Goal: Task Accomplishment & Management: Manage account settings

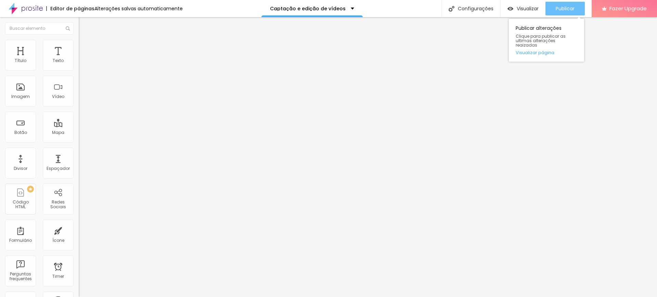
click at [571, 13] on div "Publicar" at bounding box center [565, 9] width 19 height 14
click at [563, 13] on div "Publicar" at bounding box center [565, 9] width 19 height 14
click at [569, 6] on span "Publicar" at bounding box center [565, 8] width 19 height 5
click at [554, 7] on button "Publicar" at bounding box center [565, 9] width 39 height 14
click at [572, 7] on span "Publicar" at bounding box center [565, 8] width 19 height 5
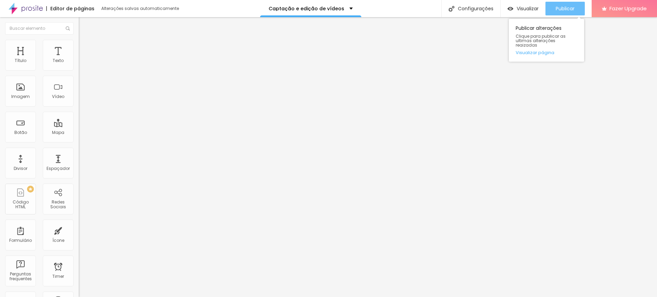
click at [577, 10] on button "Publicar" at bounding box center [565, 9] width 39 height 14
click at [552, 10] on button "Publicar" at bounding box center [565, 9] width 39 height 14
click at [559, 5] on div "Publicar" at bounding box center [565, 9] width 19 height 14
click at [580, 9] on button "Publicar" at bounding box center [565, 9] width 39 height 14
click at [573, 7] on span "Publicar" at bounding box center [565, 8] width 19 height 5
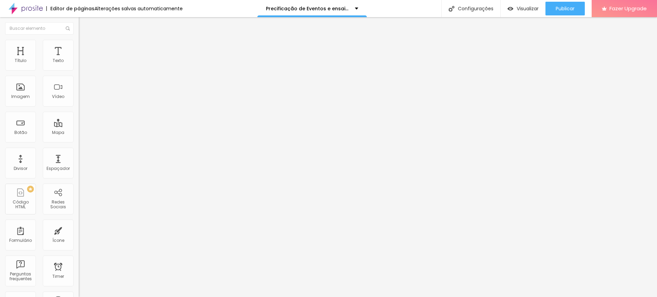
click at [79, 125] on div "Sombra DESATIVADO Voltar ao padrão" at bounding box center [118, 112] width 79 height 23
click at [79, 64] on div "Titulo 2 H2" at bounding box center [118, 61] width 79 height 6
click at [79, 71] on span "Titulo 3" at bounding box center [88, 67] width 19 height 8
click at [79, 76] on span "Titulo 4" at bounding box center [88, 73] width 18 height 7
click at [79, 69] on div "Titulo 3 H3" at bounding box center [118, 66] width 79 height 5
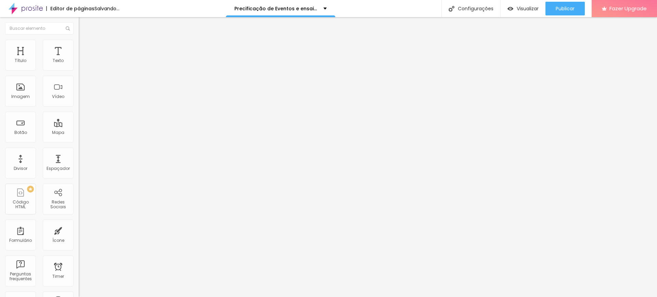
click at [79, 43] on li "Avançado" at bounding box center [118, 43] width 79 height 7
type input "3"
type input "2"
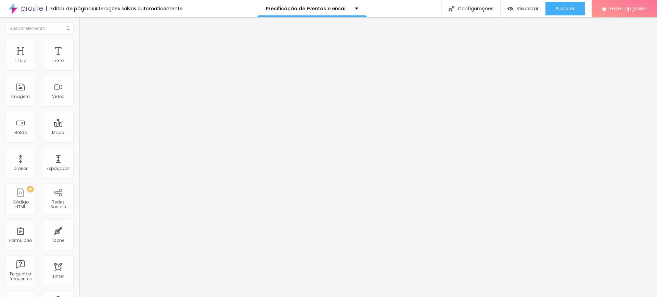
type input "1"
type input "0"
drag, startPoint x: 19, startPoint y: 68, endPoint x: 11, endPoint y: 70, distance: 8.1
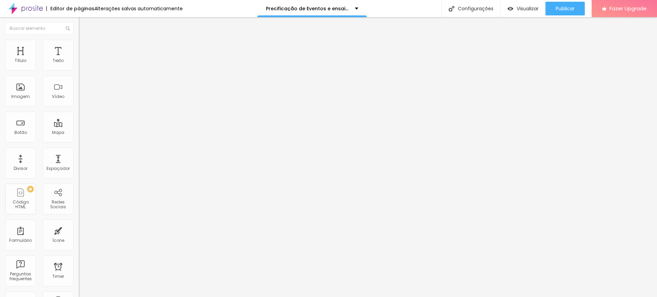
type input "0"
click at [79, 126] on input "range" at bounding box center [101, 128] width 44 height 5
type input "7"
type input "0"
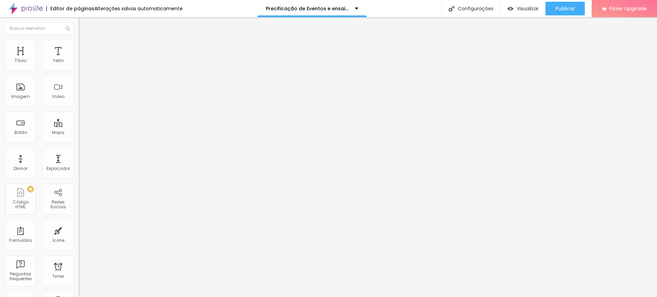
type input "0"
drag, startPoint x: 15, startPoint y: 81, endPoint x: 9, endPoint y: 82, distance: 5.9
type input "0"
click at [79, 223] on input "range" at bounding box center [101, 225] width 44 height 5
click at [565, 4] on div "Publicar" at bounding box center [565, 9] width 19 height 14
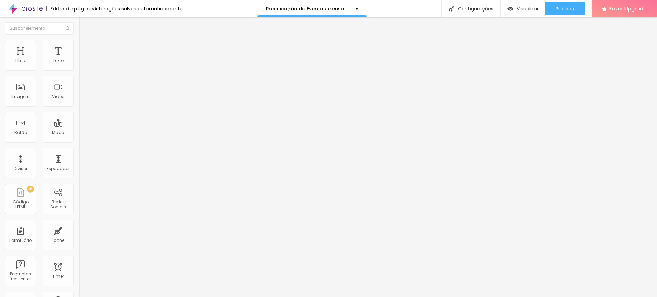
click at [79, 40] on li "Avançado" at bounding box center [118, 43] width 79 height 7
click at [85, 40] on span "Estilo" at bounding box center [90, 38] width 11 height 6
click at [79, 103] on div "Tipografia Voltar ao padrão" at bounding box center [118, 93] width 79 height 19
click at [79, 88] on div "Tipografia" at bounding box center [118, 86] width 79 height 4
click at [79, 80] on span "Titulo 5" at bounding box center [86, 77] width 15 height 6
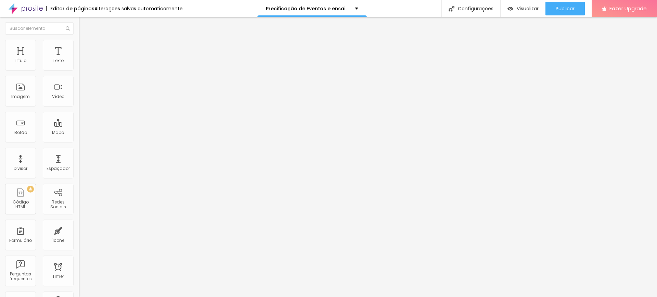
click at [79, 85] on span "Titulo 6" at bounding box center [85, 82] width 13 height 6
click at [79, 79] on span "Titulo 5" at bounding box center [86, 76] width 15 height 6
click at [79, 85] on span "Titulo 6" at bounding box center [85, 82] width 13 height 6
click at [79, 43] on img at bounding box center [82, 43] width 6 height 6
click at [85, 40] on span "Estilo" at bounding box center [90, 38] width 11 height 6
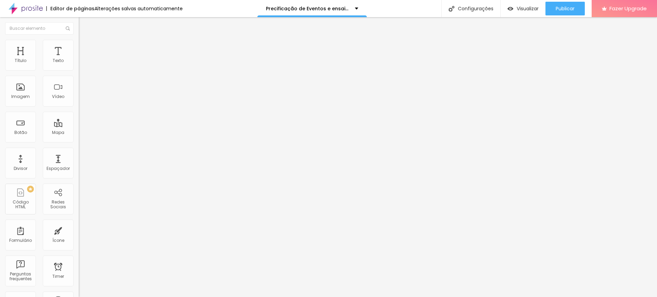
click at [79, 51] on div "Tipografia" at bounding box center [118, 49] width 79 height 4
click at [79, 46] on li "Avançado" at bounding box center [118, 43] width 79 height 7
click at [79, 40] on li "Estilo" at bounding box center [118, 36] width 79 height 7
click at [79, 66] on div "Tipografia Voltar ao padrão" at bounding box center [118, 56] width 79 height 19
click at [79, 51] on div "Tipografia" at bounding box center [118, 49] width 79 height 4
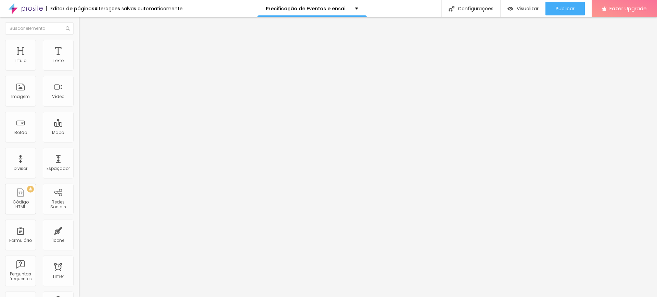
click at [81, 64] on icon "button" at bounding box center [83, 62] width 4 height 4
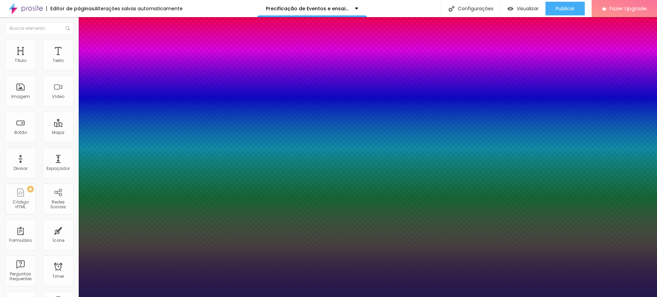
type input "11"
type input "13"
drag, startPoint x: 89, startPoint y: 149, endPoint x: 94, endPoint y: 149, distance: 5.8
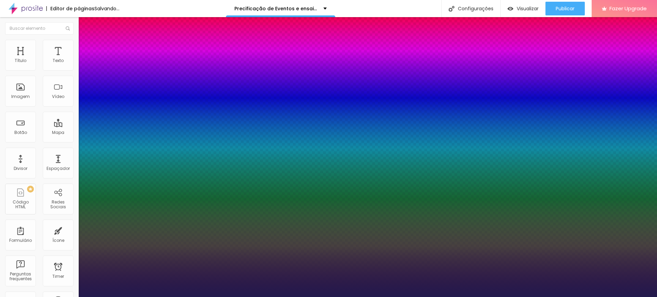
type input "13"
select select "Alice"
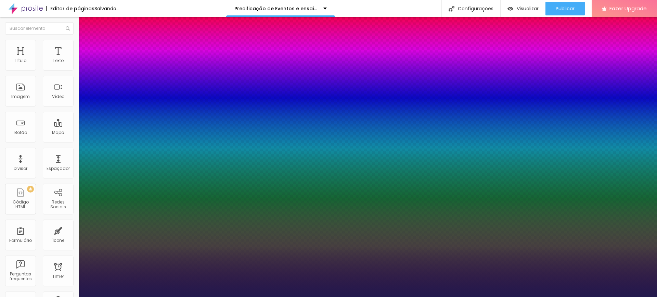
click at [28, 296] on div at bounding box center [328, 297] width 657 height 0
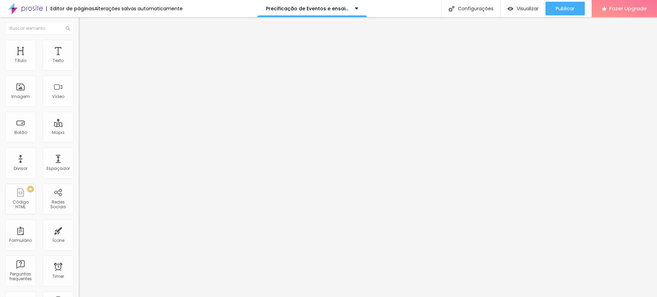
click at [85, 47] on span "Avançado" at bounding box center [96, 44] width 23 height 6
click at [84, 23] on img "button" at bounding box center [86, 24] width 5 height 5
click at [85, 40] on span "Estilo" at bounding box center [90, 38] width 11 height 6
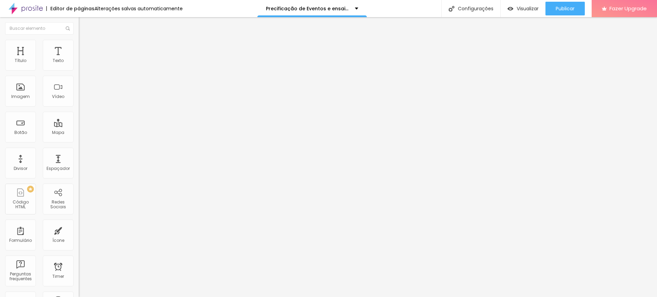
click at [79, 51] on div "Tipografia" at bounding box center [118, 49] width 79 height 4
click at [82, 63] on icon "button" at bounding box center [83, 61] width 3 height 3
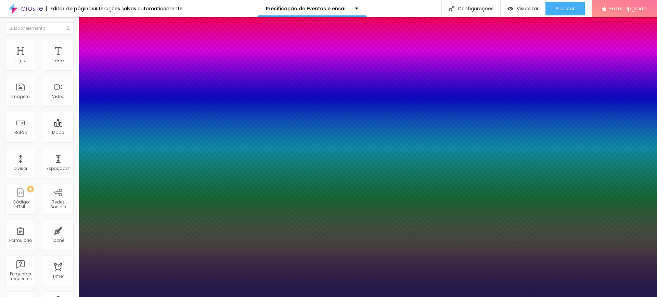
type input "25"
type input "74"
type input "83"
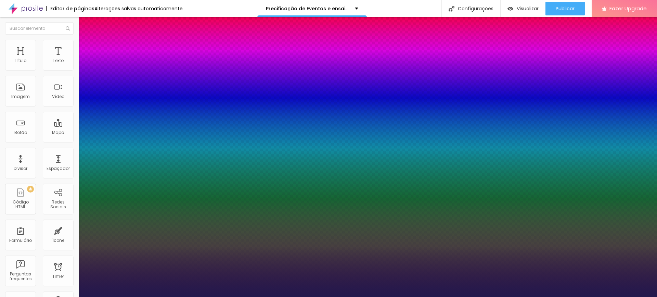
type input "83"
type input "85"
type input "86"
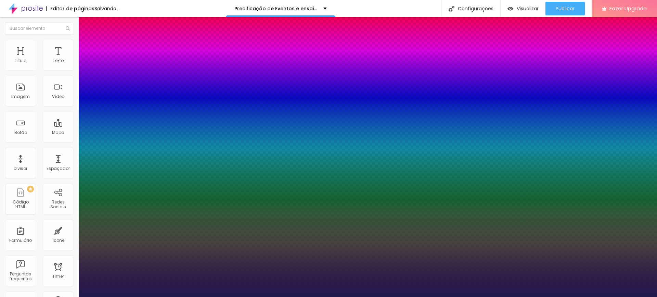
type input "84"
type input "80"
drag, startPoint x: 93, startPoint y: 118, endPoint x: 126, endPoint y: 132, distance: 35.6
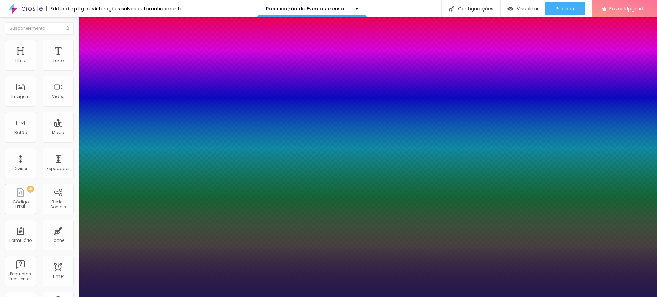
type input "80"
click at [565, 296] on div at bounding box center [328, 297] width 657 height 0
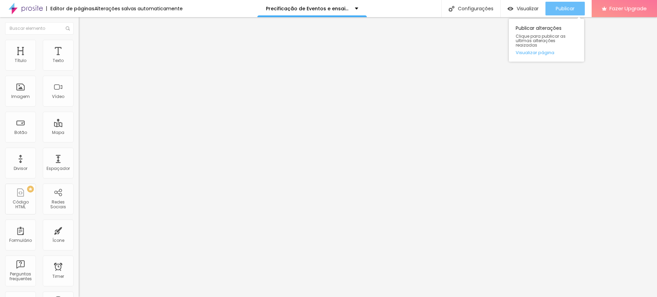
click at [570, 8] on span "Publicar" at bounding box center [565, 8] width 19 height 5
click at [79, 43] on img at bounding box center [82, 43] width 6 height 6
click at [85, 40] on span "Estilo" at bounding box center [90, 38] width 11 height 6
click at [79, 66] on div "Tipografia Voltar ao padrão" at bounding box center [118, 56] width 79 height 19
click at [79, 66] on button "button" at bounding box center [84, 62] width 10 height 7
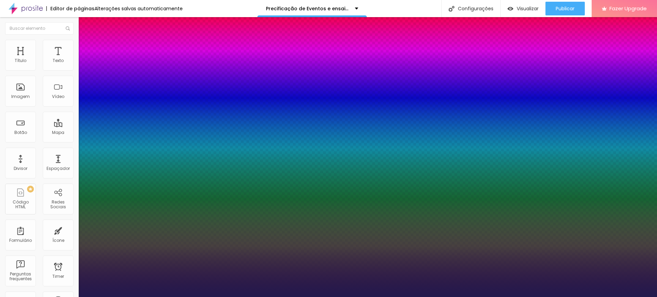
click at [30, 296] on div at bounding box center [328, 297] width 657 height 0
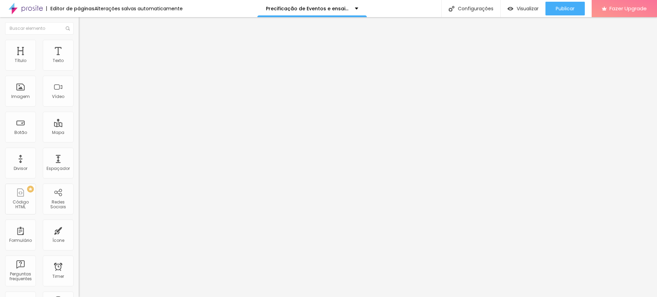
click at [79, 42] on li "Avançado" at bounding box center [118, 43] width 79 height 7
click at [557, 6] on span "Publicar" at bounding box center [565, 8] width 19 height 5
click at [56, 166] on div "Espaçador" at bounding box center [58, 168] width 23 height 5
click at [51, 162] on div "Espaçador" at bounding box center [58, 163] width 31 height 31
click at [28, 164] on div "Divisor" at bounding box center [20, 163] width 31 height 31
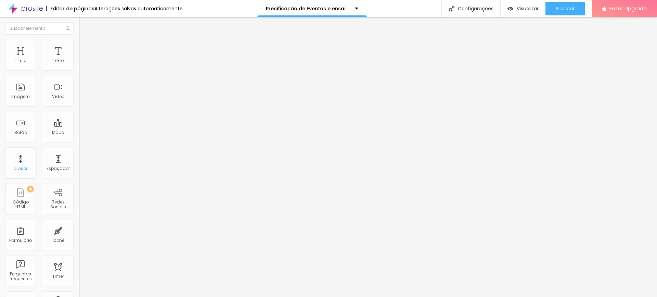
click at [19, 165] on div "Divisor" at bounding box center [20, 163] width 31 height 31
click at [566, 10] on span "Publicar" at bounding box center [565, 8] width 19 height 5
click at [563, 4] on div "Publicar" at bounding box center [565, 9] width 19 height 14
click at [576, 8] on button "Publicar" at bounding box center [565, 9] width 39 height 14
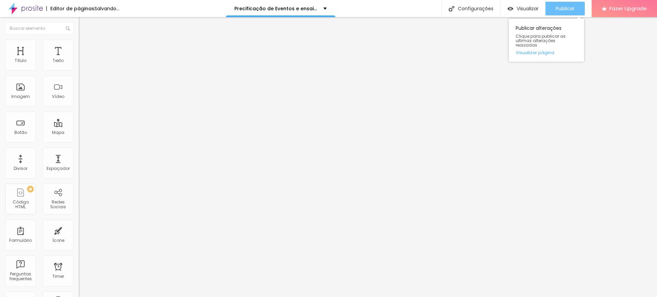
click at [559, 8] on span "Publicar" at bounding box center [565, 8] width 19 height 5
click at [556, 12] on div "Publicar" at bounding box center [565, 9] width 19 height 14
click at [563, 7] on span "Publicar" at bounding box center [565, 8] width 19 height 5
click at [578, 9] on button "Publicar" at bounding box center [565, 9] width 39 height 14
